Goal: Transaction & Acquisition: Purchase product/service

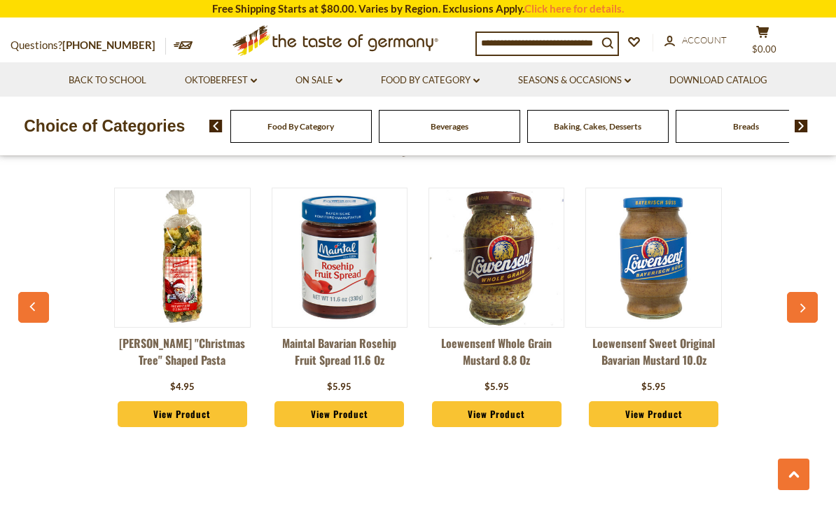
scroll to position [993, 0]
